Goal: Task Accomplishment & Management: Use online tool/utility

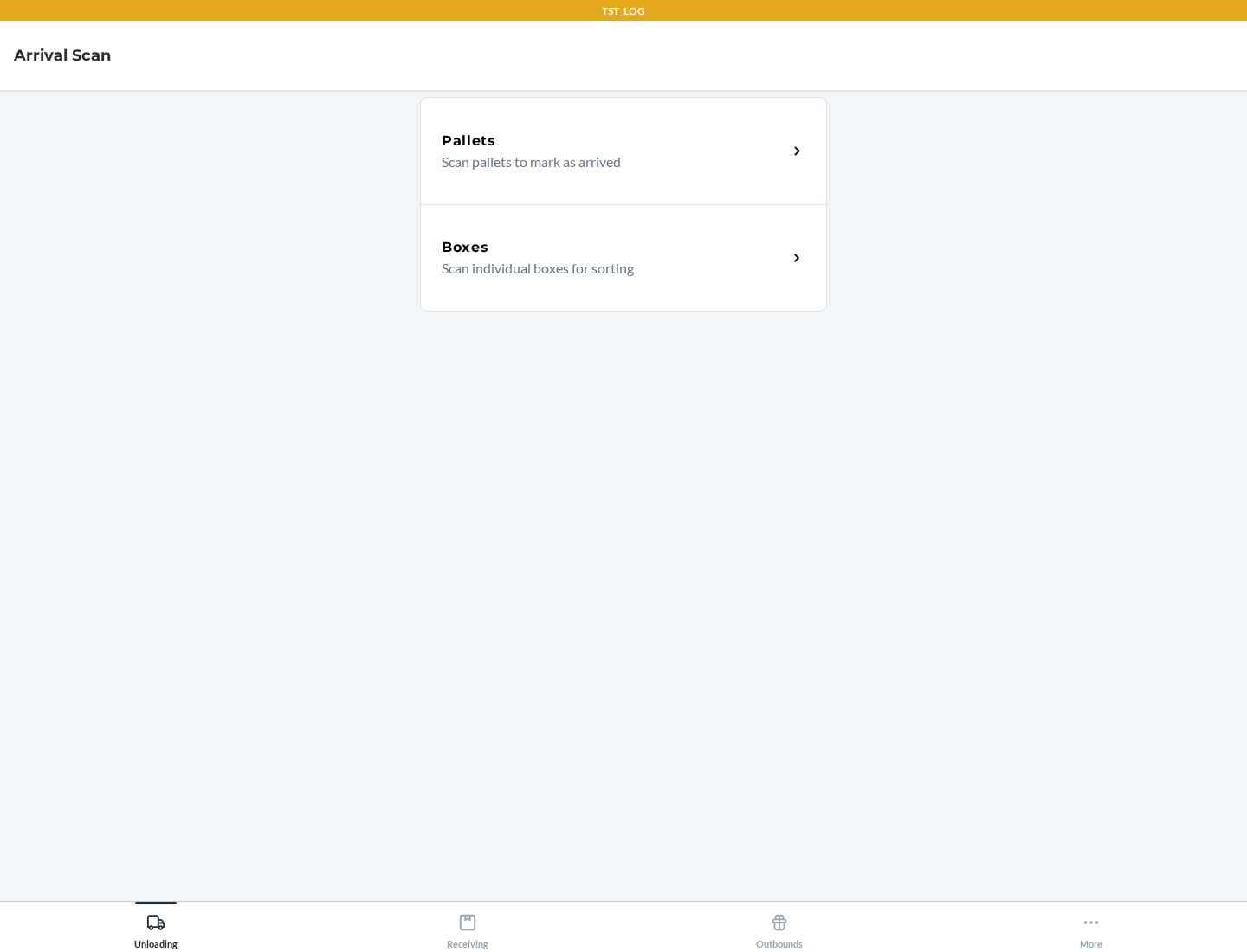
click at [614, 248] on div "Boxes" at bounding box center [614, 247] width 346 height 21
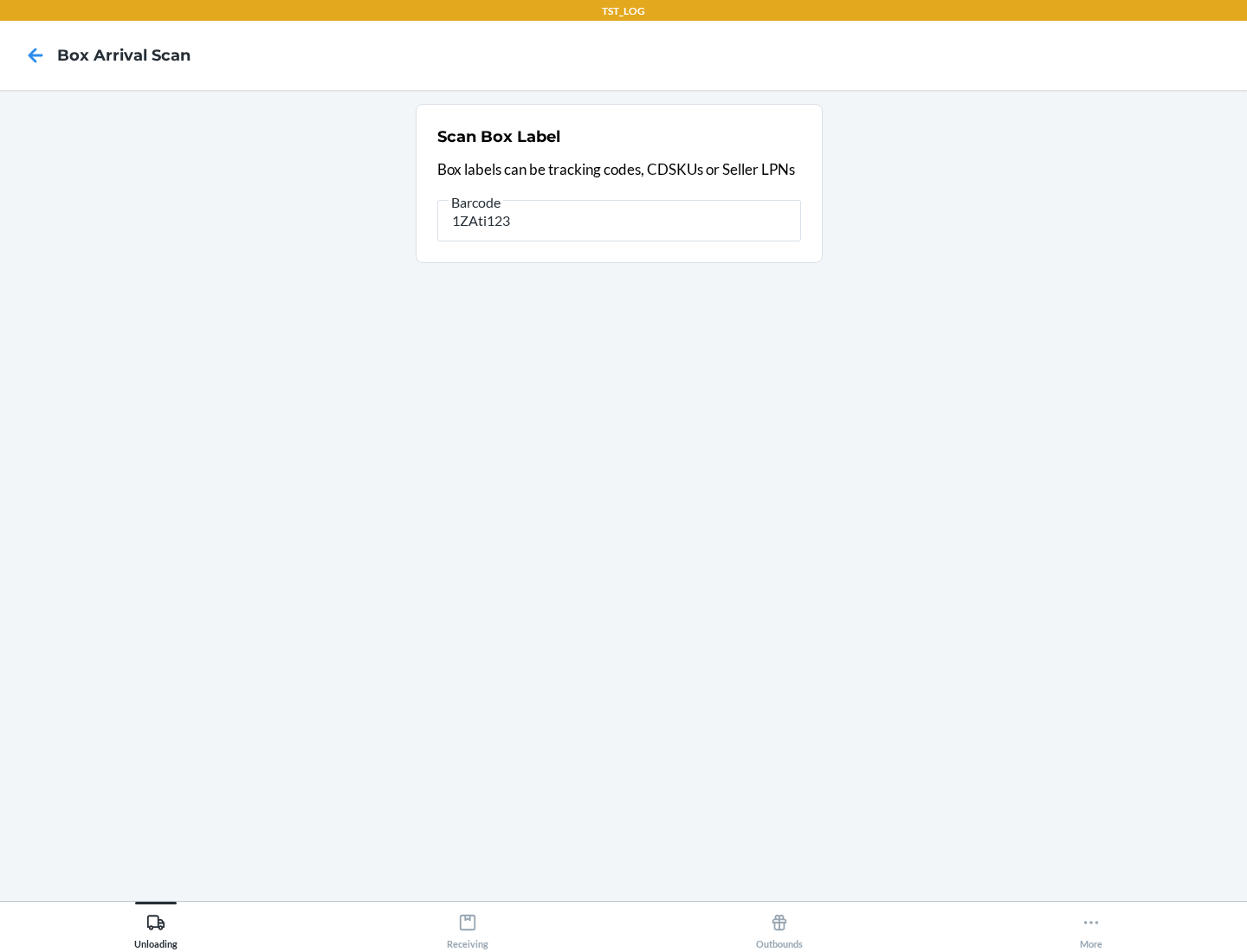
type input "1ZAti123"
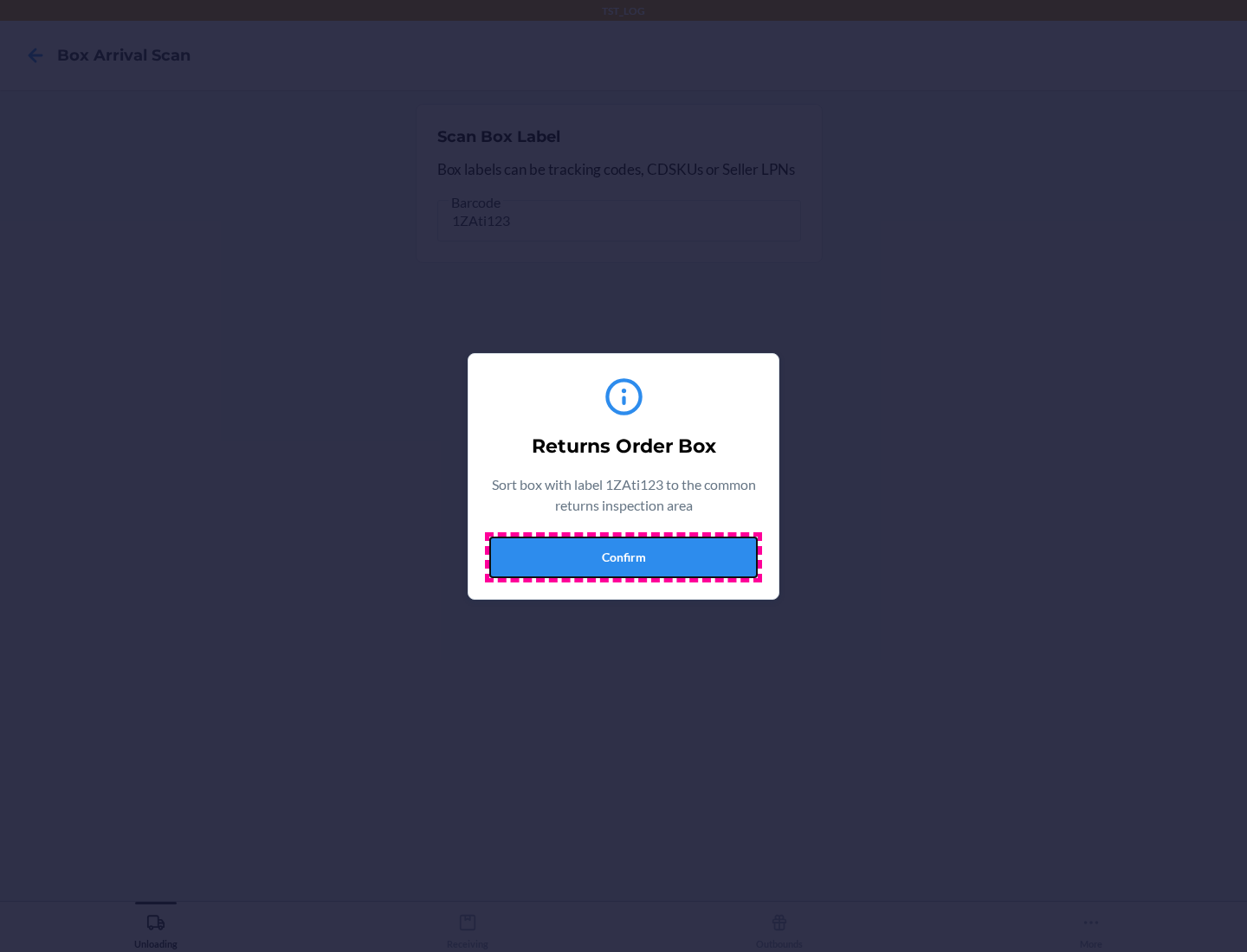
click at [623, 557] on button "Confirm" at bounding box center [623, 557] width 269 height 41
